Goal: Transaction & Acquisition: Purchase product/service

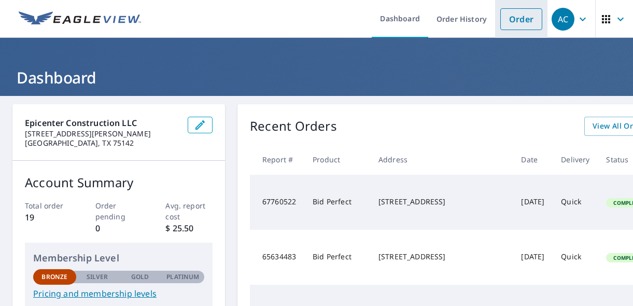
click at [530, 18] on link "Order" at bounding box center [521, 19] width 42 height 22
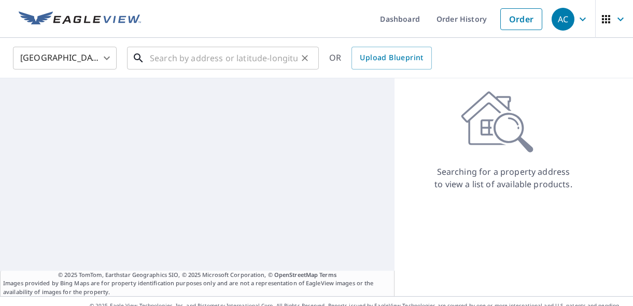
click at [271, 66] on input "text" at bounding box center [224, 58] width 148 height 29
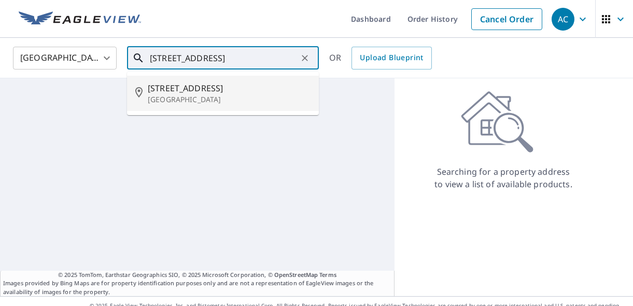
click at [209, 103] on p "[GEOGRAPHIC_DATA]" at bounding box center [229, 99] width 163 height 10
type input "[STREET_ADDRESS]"
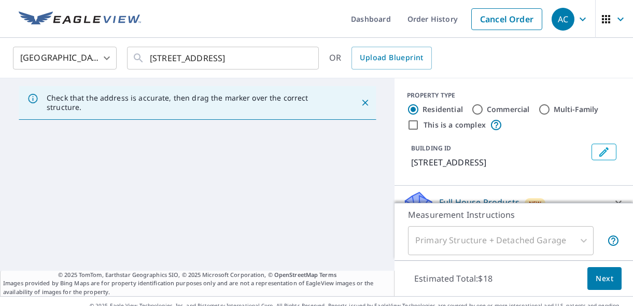
click at [440, 165] on p "[STREET_ADDRESS]" at bounding box center [499, 162] width 176 height 12
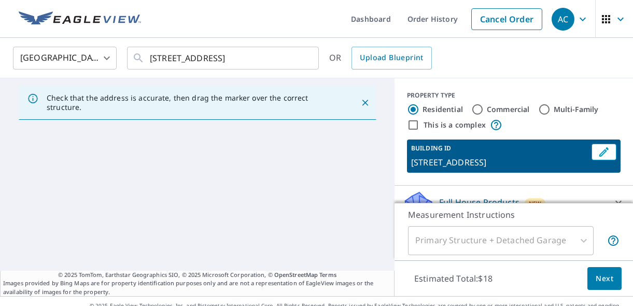
click at [479, 113] on input "Commercial" at bounding box center [477, 109] width 12 height 12
radio input "true"
type input "4"
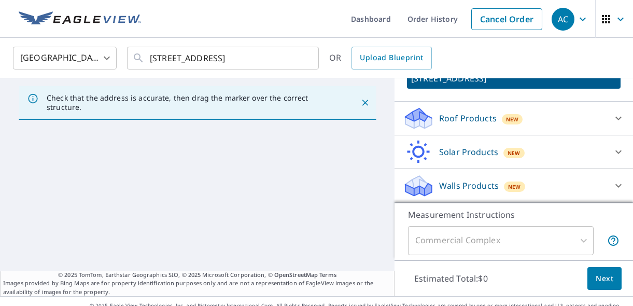
scroll to position [96, 0]
click at [614, 122] on icon at bounding box center [618, 118] width 12 height 12
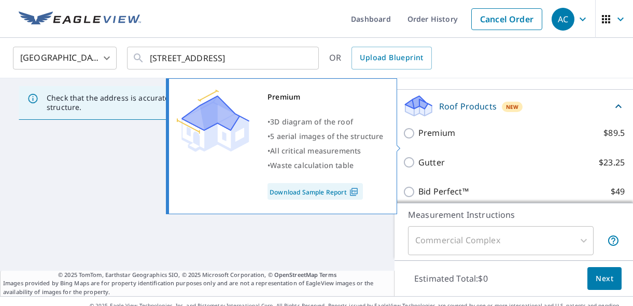
click at [410, 139] on input "Premium $89.5" at bounding box center [411, 133] width 16 height 12
checkbox input "true"
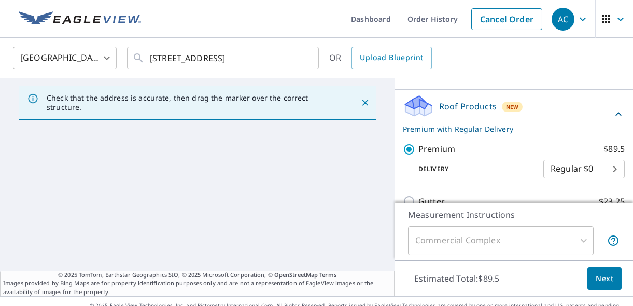
click at [601, 278] on span "Next" at bounding box center [605, 278] width 18 height 13
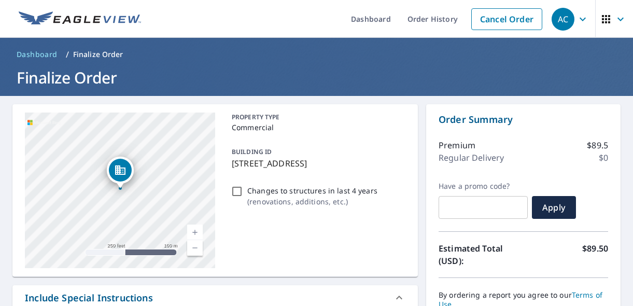
click at [175, 190] on div "[STREET_ADDRESS]" at bounding box center [120, 191] width 190 height 156
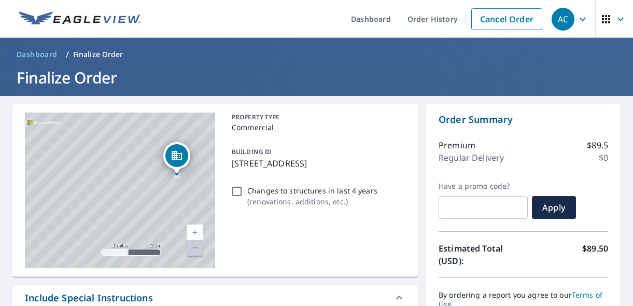
click at [199, 237] on link "Current Level 12, Zoom In" at bounding box center [195, 232] width 16 height 16
click at [199, 237] on link "Current Level 13, Zoom In" at bounding box center [195, 232] width 16 height 16
click at [195, 231] on link "Current Level 14, Zoom In" at bounding box center [195, 232] width 16 height 16
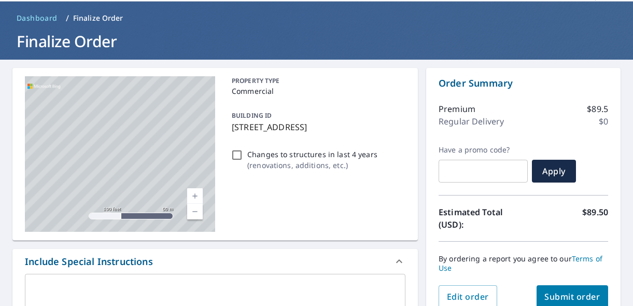
scroll to position [33, 0]
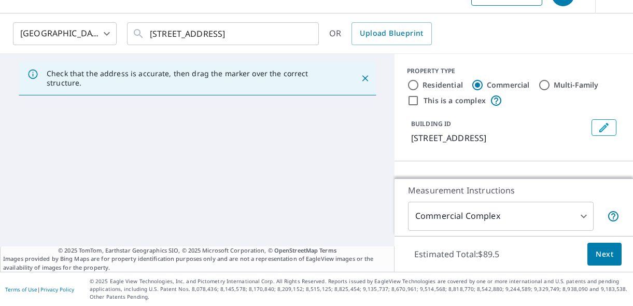
scroll to position [24, 0]
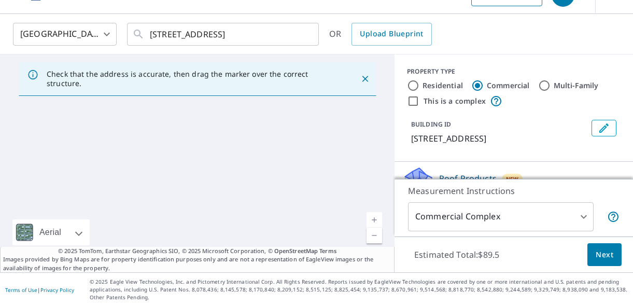
click at [367, 80] on icon "Close" at bounding box center [365, 79] width 10 height 10
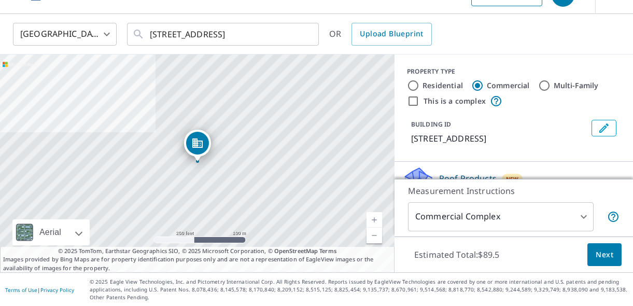
click at [584, 218] on body "AC AC Dashboard Order History Cancel Order AC [GEOGRAPHIC_DATA] [GEOGRAPHIC_DAT…" at bounding box center [316, 153] width 633 height 306
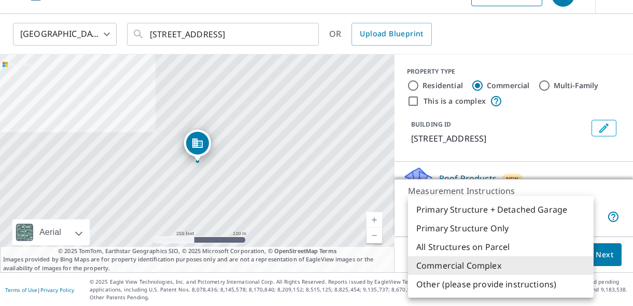
click at [492, 231] on li "Primary Structure Only" at bounding box center [501, 228] width 186 height 19
type input "2"
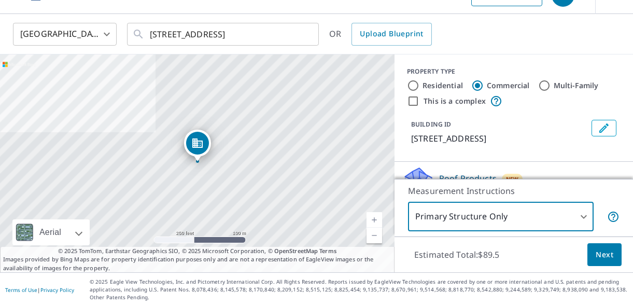
click at [582, 216] on body "AC AC Dashboard Order History Cancel Order AC [GEOGRAPHIC_DATA] [GEOGRAPHIC_DAT…" at bounding box center [316, 153] width 633 height 306
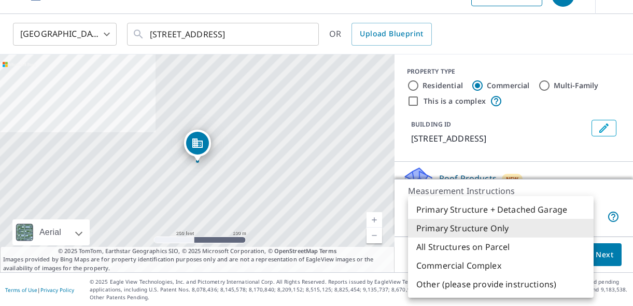
click at [587, 171] on div at bounding box center [316, 153] width 633 height 306
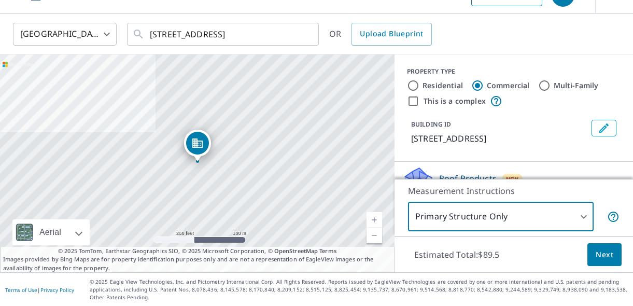
click at [511, 257] on div "Estimated Total: $89.5 Next" at bounding box center [514, 254] width 238 height 36
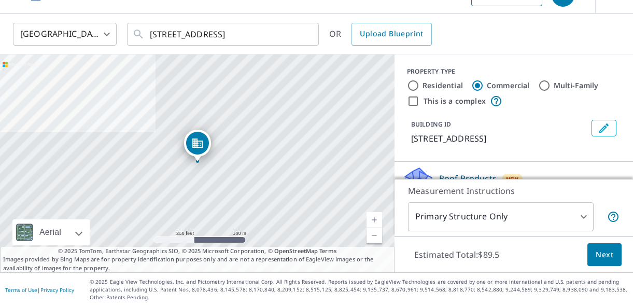
click at [582, 214] on body "AC AC Dashboard Order History Cancel Order AC [GEOGRAPHIC_DATA] [GEOGRAPHIC_DAT…" at bounding box center [316, 153] width 633 height 306
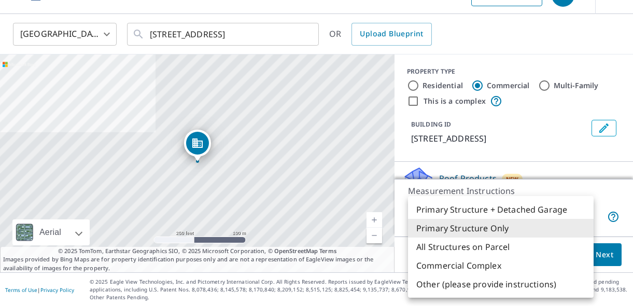
click at [541, 182] on div at bounding box center [316, 153] width 633 height 306
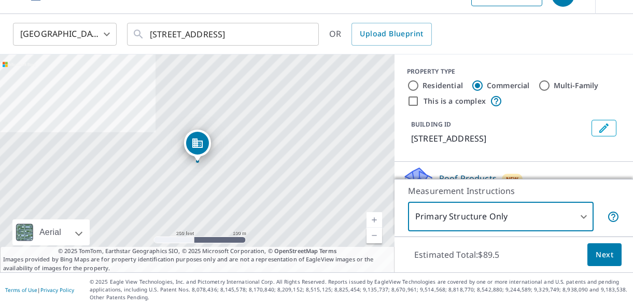
click at [415, 85] on input "Residential" at bounding box center [413, 85] width 12 height 12
radio input "true"
type input "1"
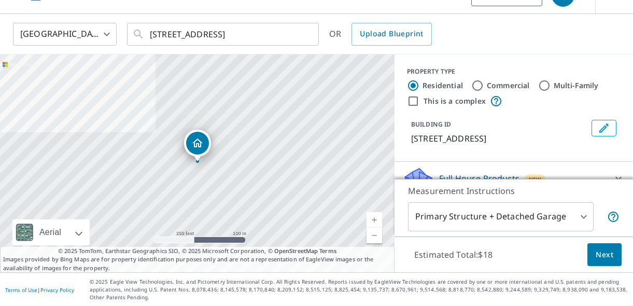
click at [583, 218] on body "AC AC Dashboard Order History Cancel Order AC [GEOGRAPHIC_DATA] [GEOGRAPHIC_DAT…" at bounding box center [316, 153] width 633 height 306
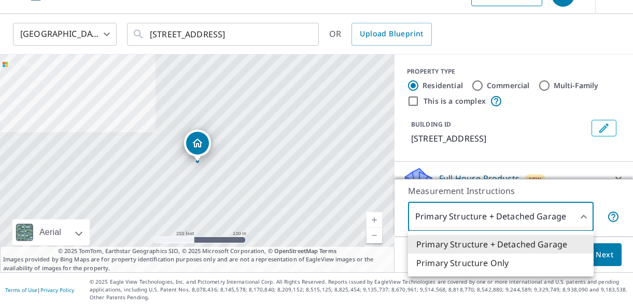
click at [476, 86] on div at bounding box center [316, 153] width 633 height 306
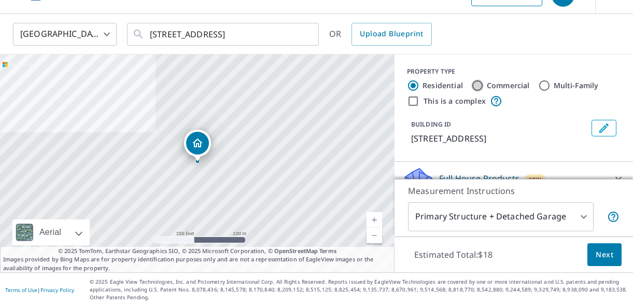
click at [476, 85] on input "Commercial" at bounding box center [477, 85] width 12 height 12
radio input "true"
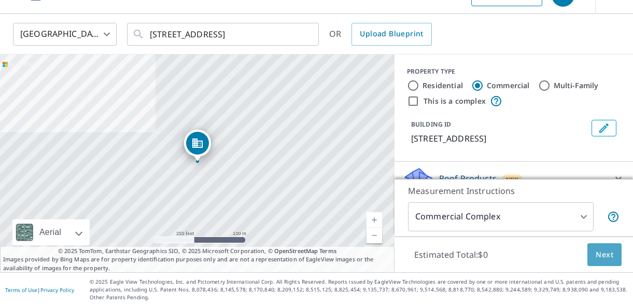
click at [611, 261] on button "Next" at bounding box center [604, 254] width 34 height 23
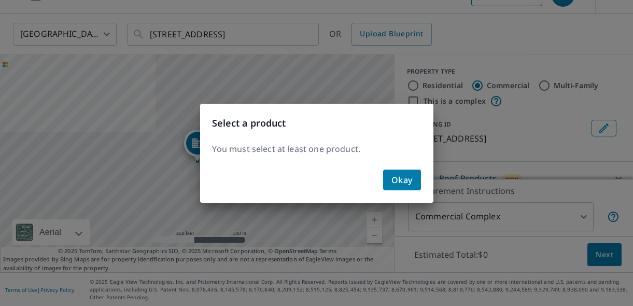
click at [393, 181] on span "Okay" at bounding box center [401, 180] width 21 height 15
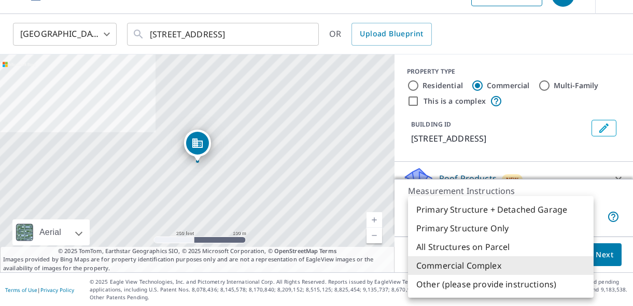
click at [582, 217] on body "AC AC Dashboard Order History Cancel Order AC [GEOGRAPHIC_DATA] [GEOGRAPHIC_DAT…" at bounding box center [316, 153] width 633 height 306
click at [502, 227] on li "Primary Structure Only" at bounding box center [501, 228] width 186 height 19
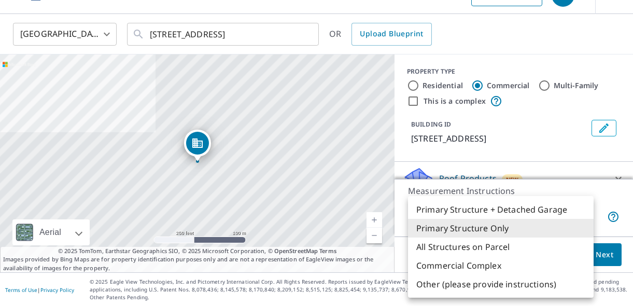
click at [584, 217] on body "AC AC Dashboard Order History Cancel Order AC [GEOGRAPHIC_DATA] [GEOGRAPHIC_DAT…" at bounding box center [316, 153] width 633 height 306
click at [505, 266] on li "Commercial Complex" at bounding box center [501, 265] width 186 height 19
type input "4"
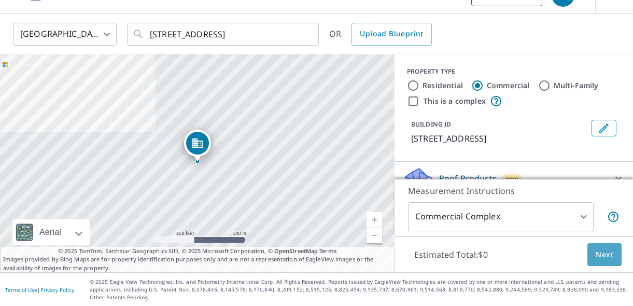
click at [612, 260] on span "Next" at bounding box center [605, 254] width 18 height 13
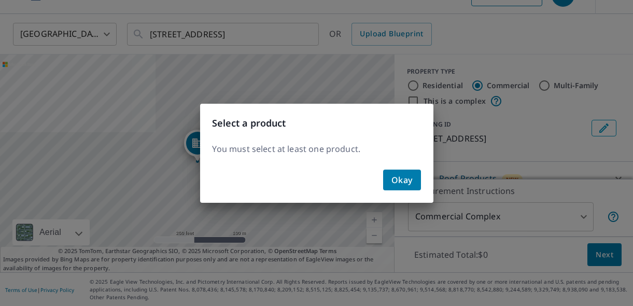
click at [404, 185] on span "Okay" at bounding box center [401, 180] width 21 height 15
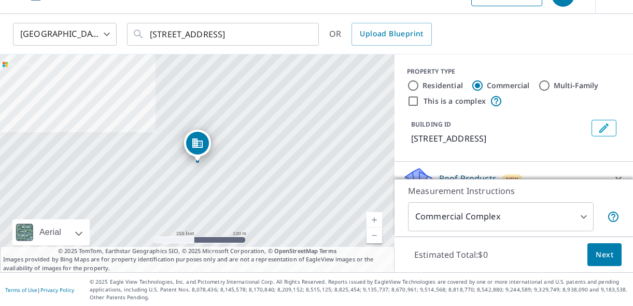
click at [583, 218] on body "AC AC Dashboard Order History Cancel Order AC [GEOGRAPHIC_DATA] [GEOGRAPHIC_DAT…" at bounding box center [316, 153] width 633 height 306
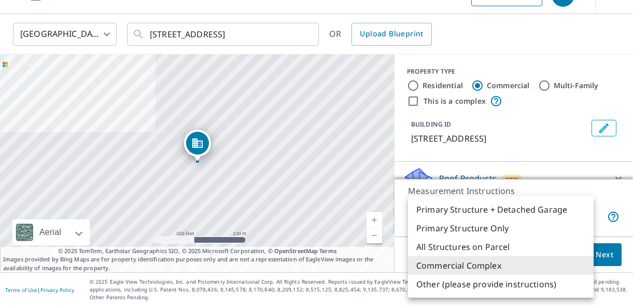
click at [554, 262] on li "Commercial Complex" at bounding box center [501, 265] width 186 height 19
